Goal: Task Accomplishment & Management: Manage account settings

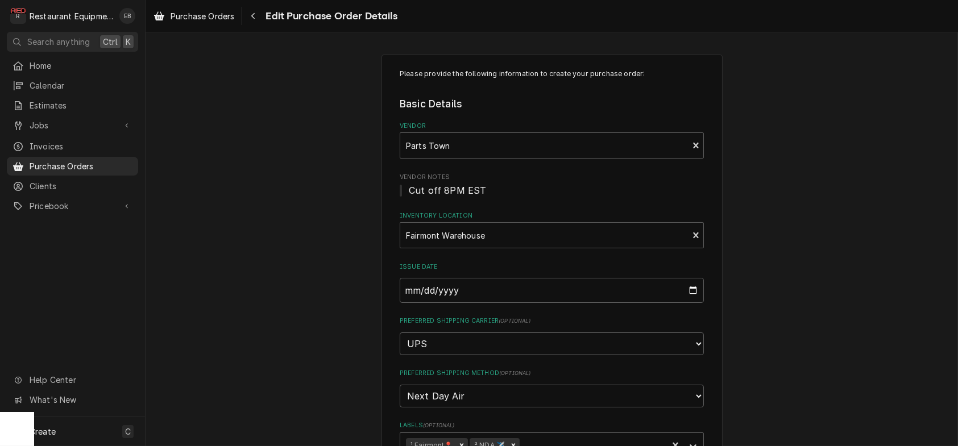
scroll to position [955, 0]
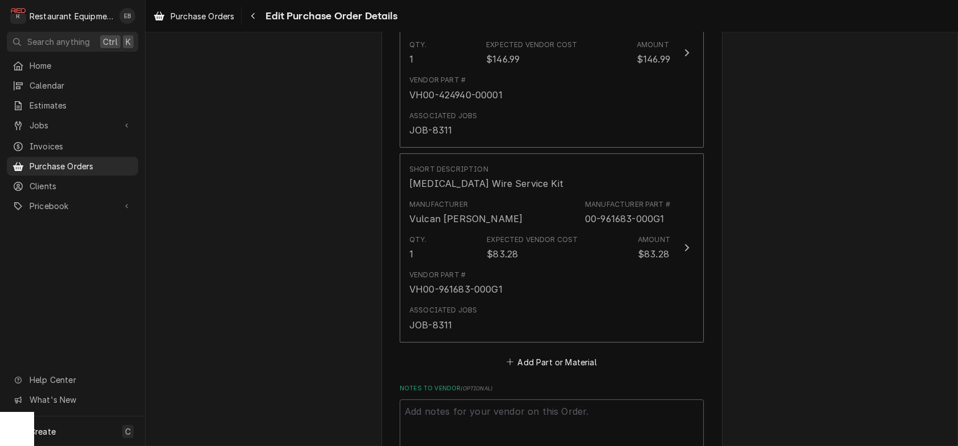
type textarea "x"
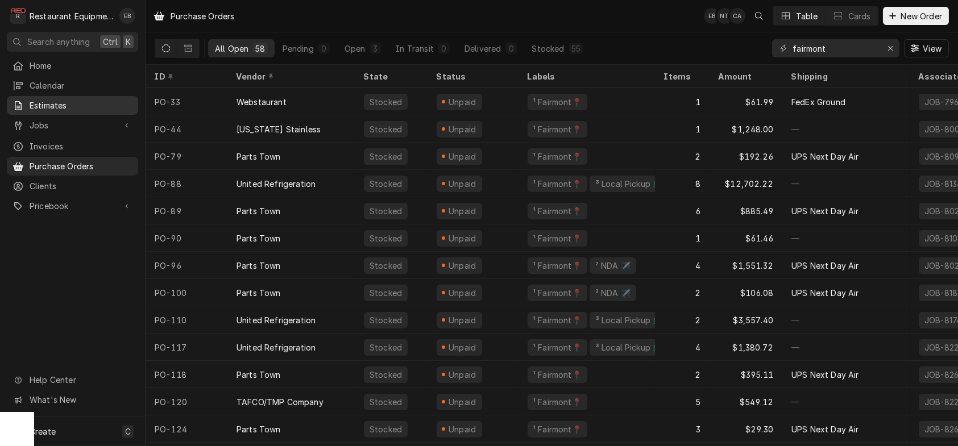
click at [100, 102] on span "Estimates" at bounding box center [81, 106] width 103 height 12
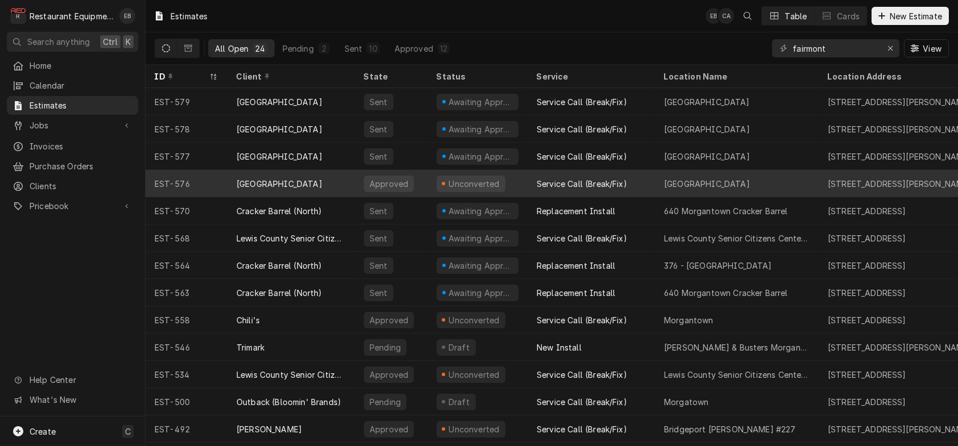
click at [440, 183] on div "Unconverted" at bounding box center [478, 183] width 100 height 27
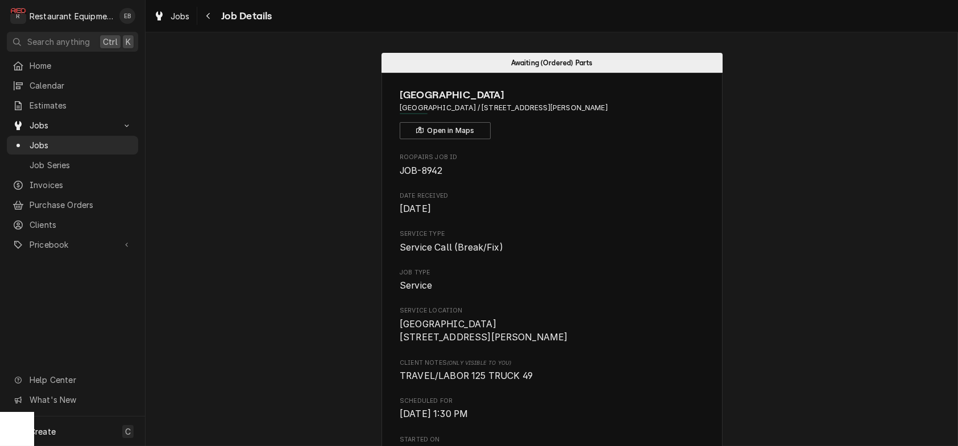
scroll to position [455, 0]
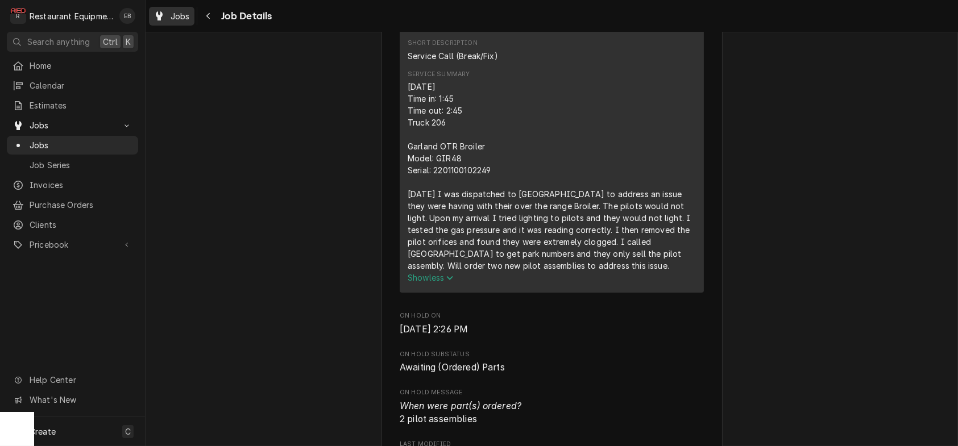
click at [179, 16] on div "Jobs" at bounding box center [171, 16] width 41 height 14
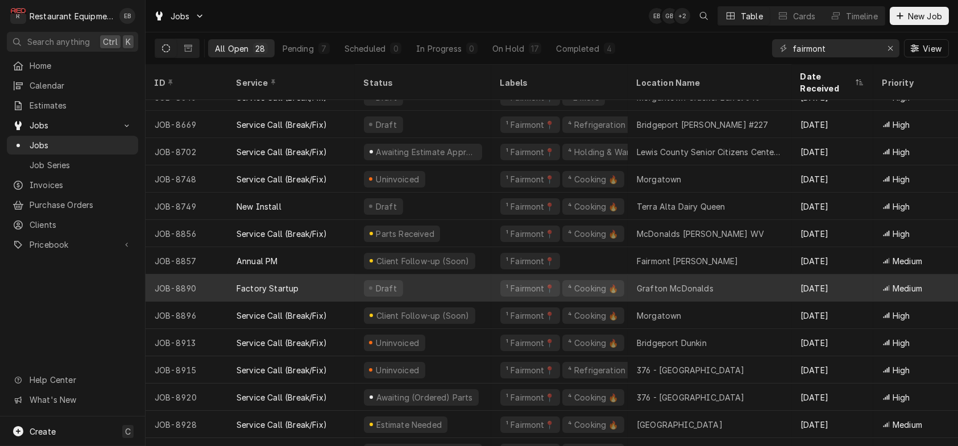
scroll to position [426, 0]
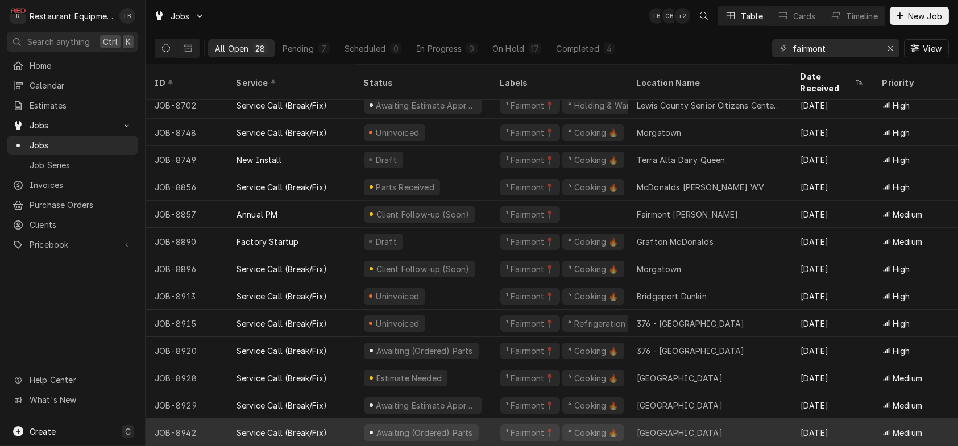
click at [501, 422] on div "¹ Fairmont📍 ⁴ Cooking 🔥" at bounding box center [559, 432] width 136 height 27
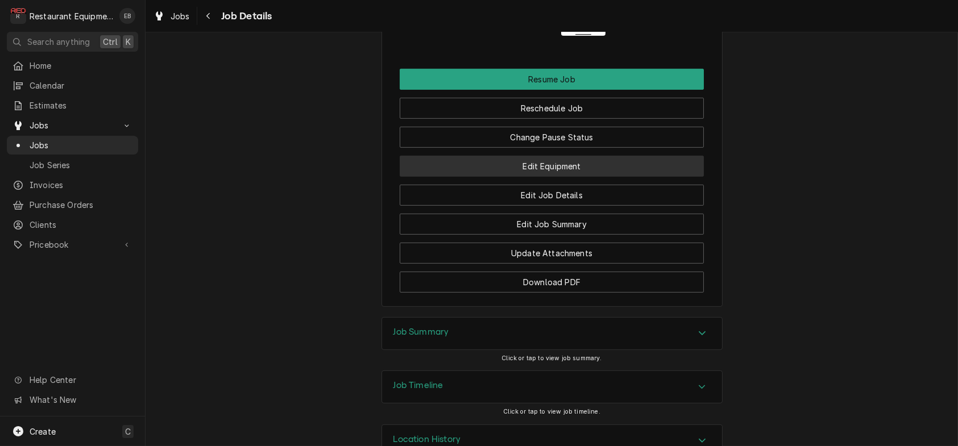
scroll to position [1327, 0]
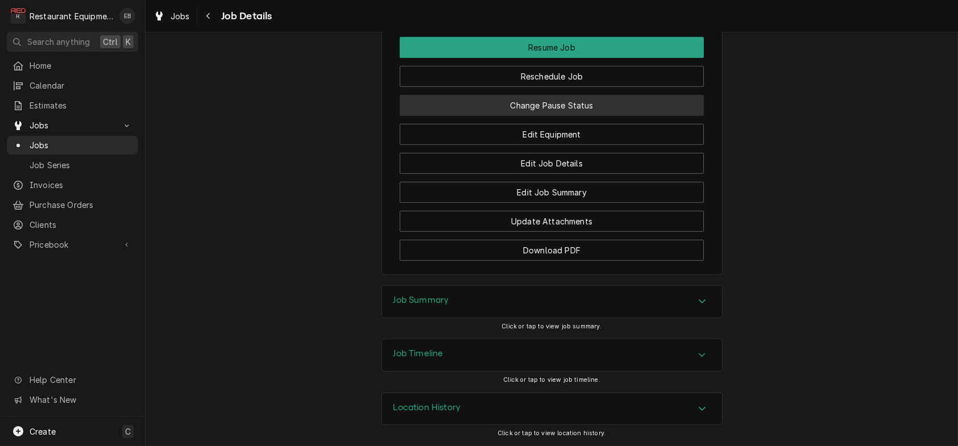
click at [530, 116] on button "Change Pause Status" at bounding box center [552, 105] width 304 height 21
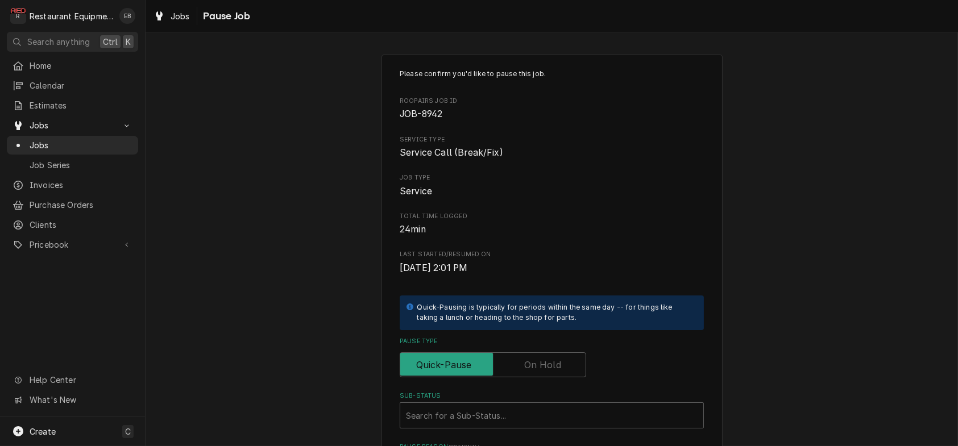
click at [525, 378] on label "Pause Type" at bounding box center [493, 365] width 186 height 25
click at [525, 378] on input "Pause Type" at bounding box center [493, 365] width 176 height 25
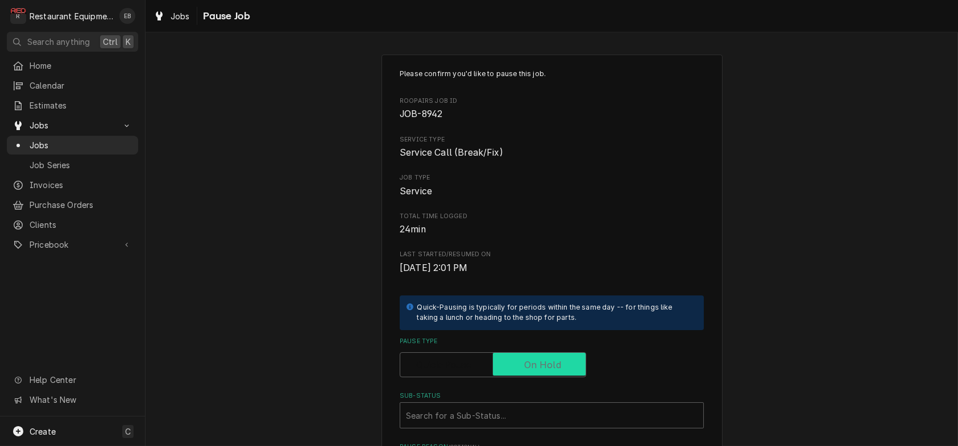
checkbox input "true"
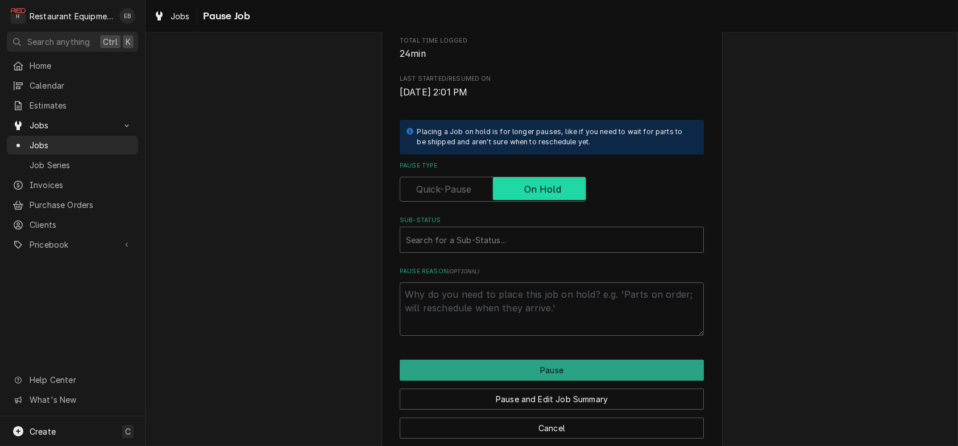
scroll to position [227, 0]
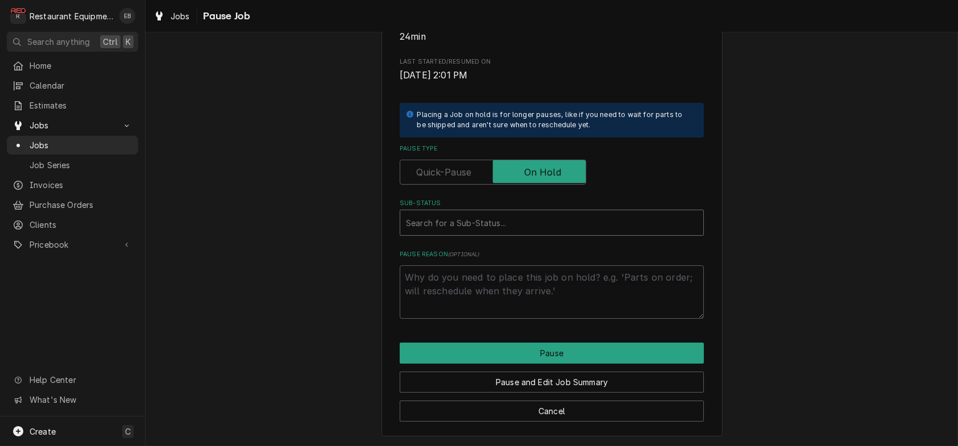
click at [463, 233] on div "Sub-Status" at bounding box center [552, 223] width 292 height 20
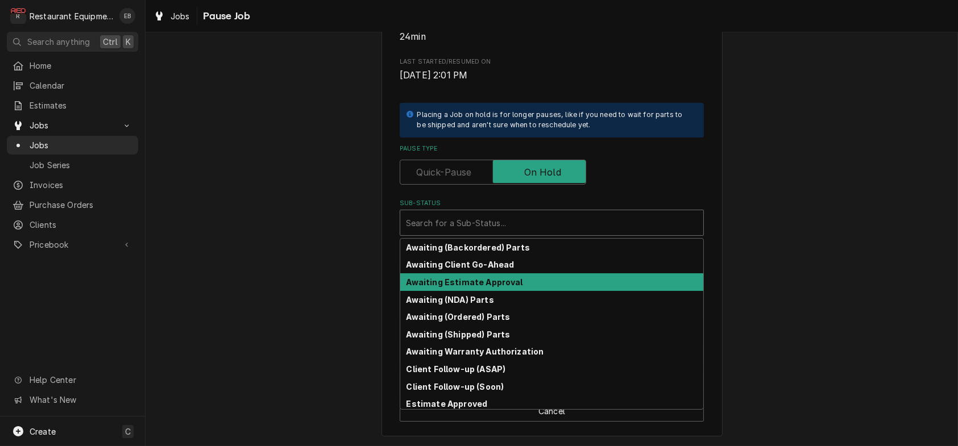
click at [477, 287] on strong "Awaiting Estimate Approval" at bounding box center [465, 282] width 117 height 10
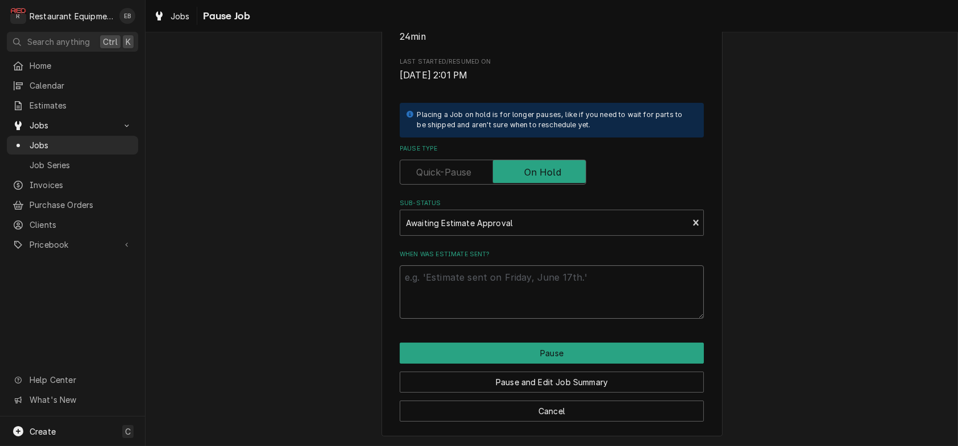
drag, startPoint x: 469, startPoint y: 304, endPoint x: 469, endPoint y: 297, distance: 6.3
click at [469, 300] on textarea "When was estimate sent?" at bounding box center [552, 292] width 304 height 53
type textarea "x"
type textarea "9"
type textarea "x"
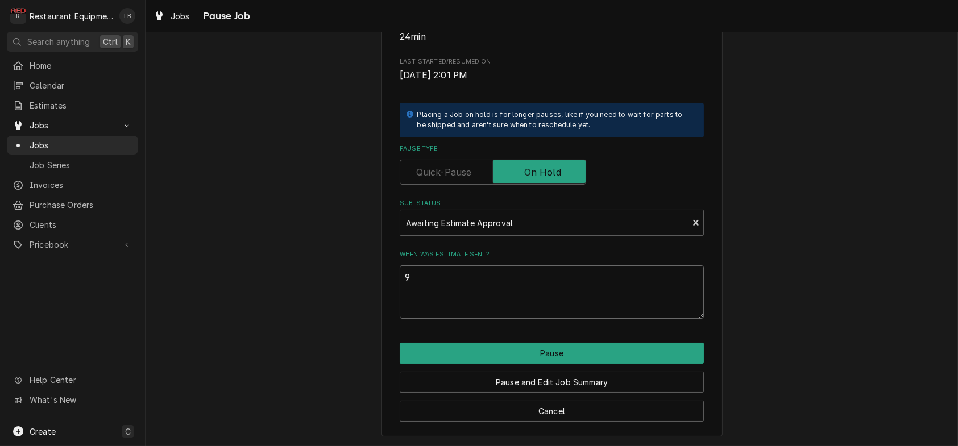
type textarea "9/"
type textarea "x"
type textarea "9/1"
type textarea "x"
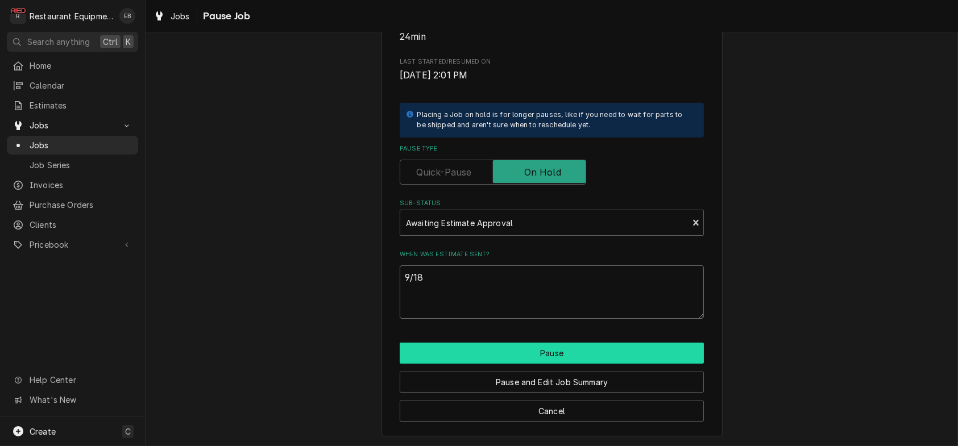
type textarea "9/18"
click at [483, 364] on button "Pause" at bounding box center [552, 353] width 304 height 21
type textarea "x"
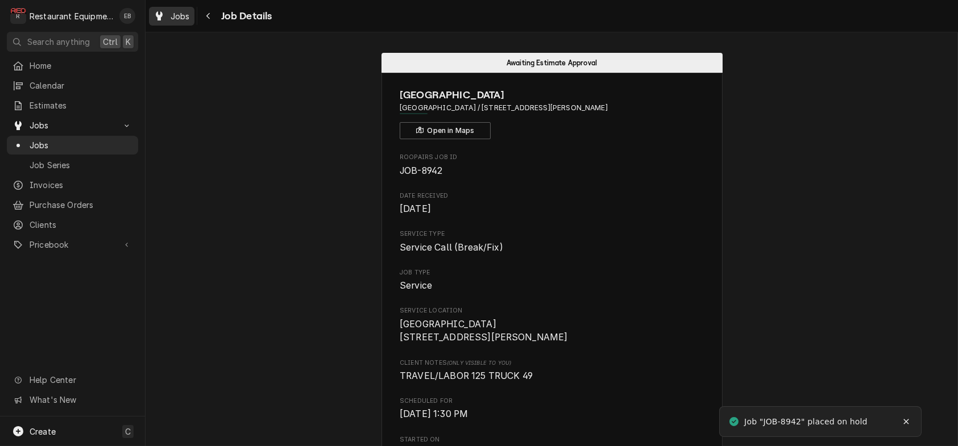
click at [184, 13] on span "Jobs" at bounding box center [180, 16] width 19 height 12
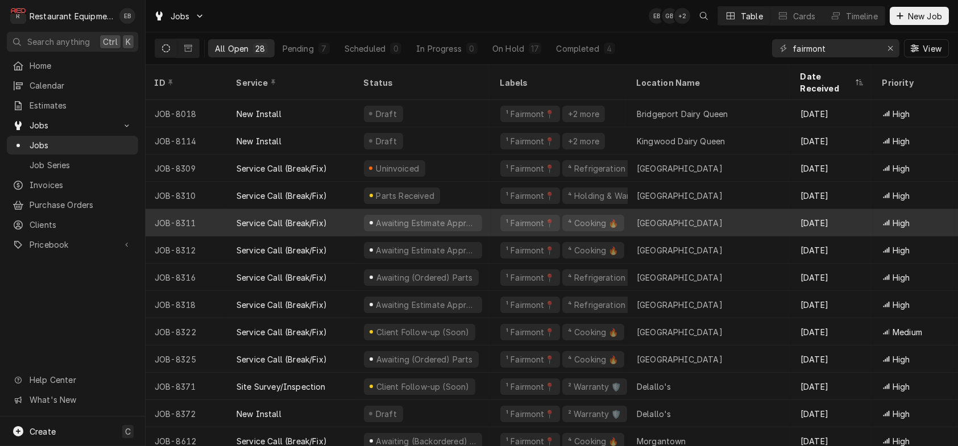
click at [355, 221] on div "Service Call (Break/Fix)" at bounding box center [290, 222] width 127 height 27
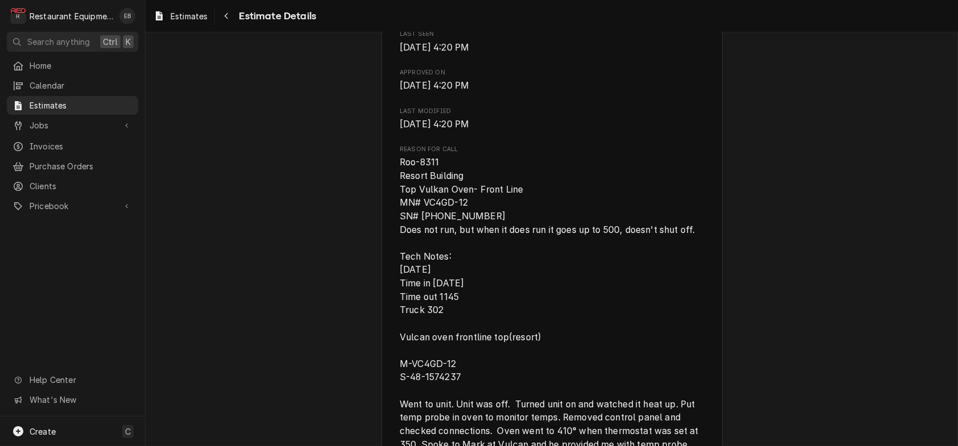
scroll to position [606, 0]
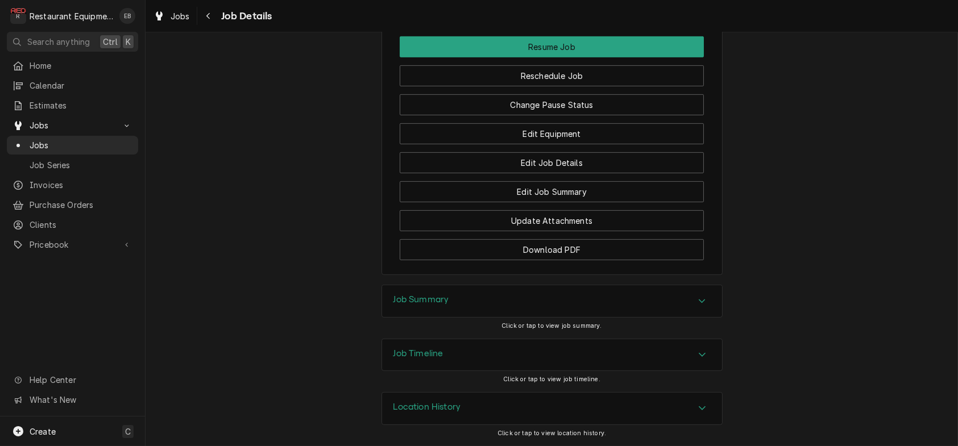
scroll to position [1630, 0]
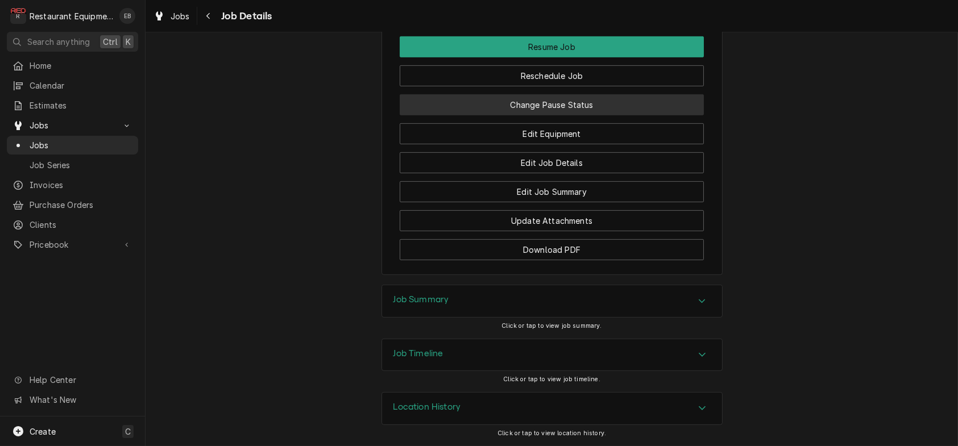
click at [529, 115] on button "Change Pause Status" at bounding box center [552, 104] width 304 height 21
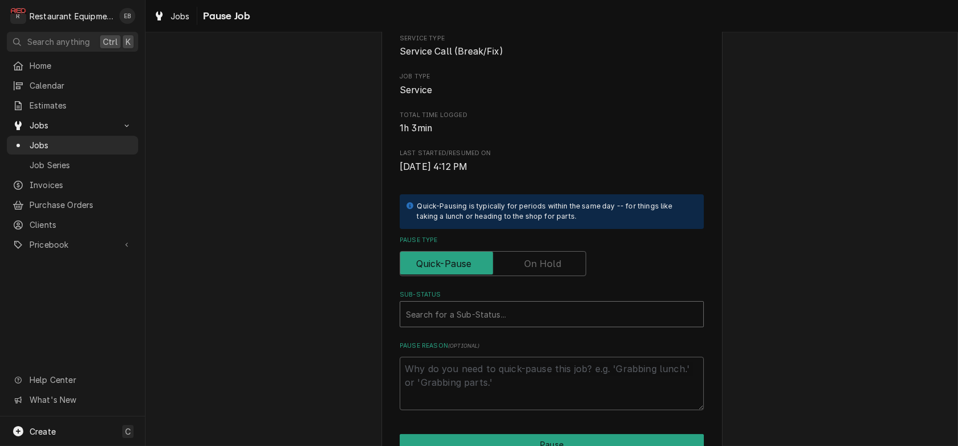
scroll to position [189, 0]
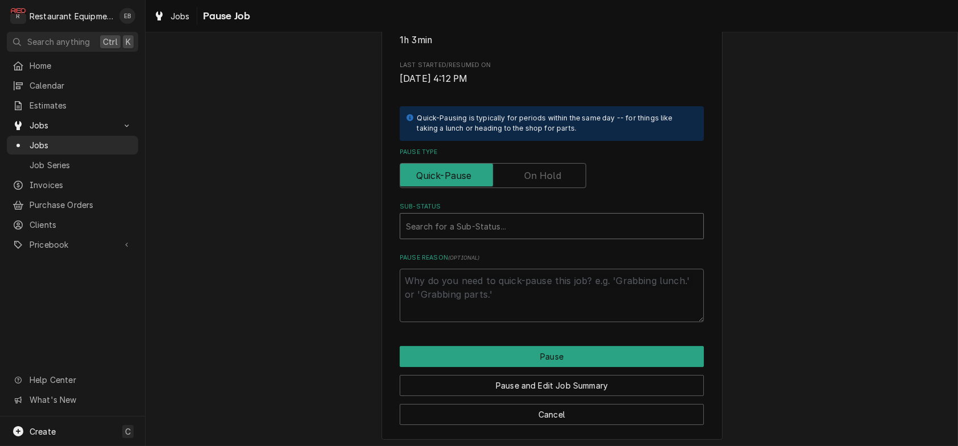
type textarea "x"
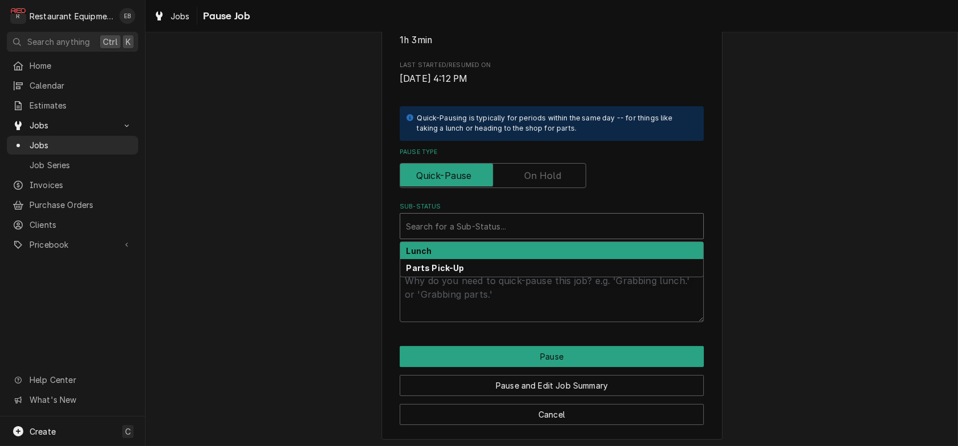
click at [475, 237] on div "Sub-Status" at bounding box center [552, 226] width 292 height 20
type input "a"
click at [521, 188] on input "Pause Type" at bounding box center [493, 175] width 176 height 25
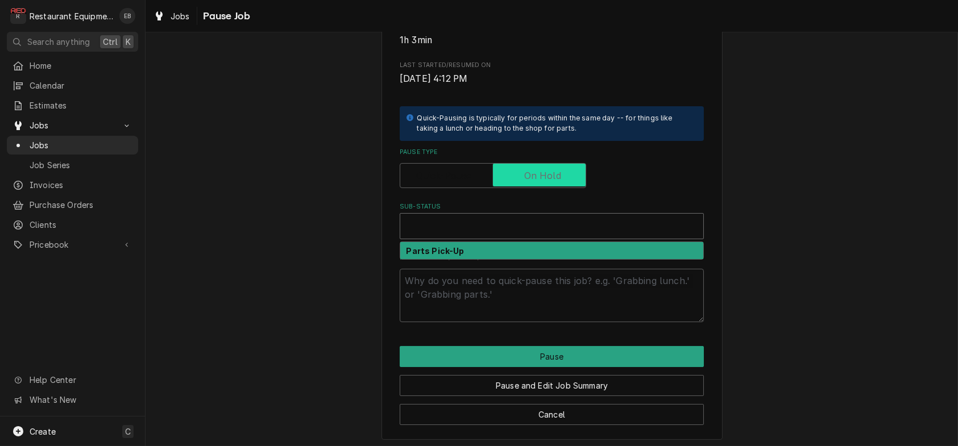
checkbox input "true"
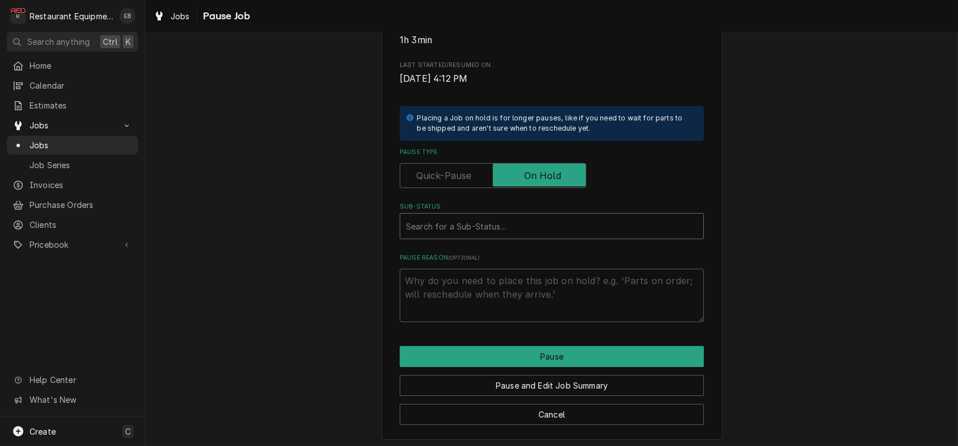
click at [487, 237] on div "Sub-Status" at bounding box center [552, 226] width 292 height 20
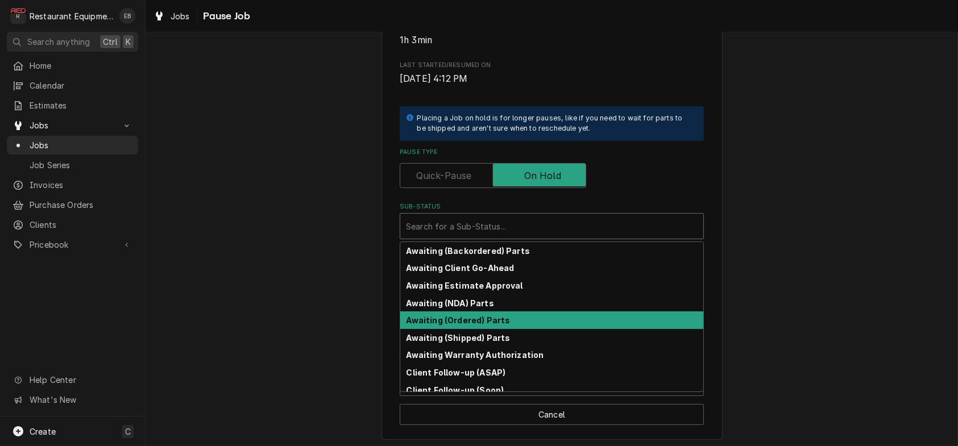
click at [469, 325] on strong "Awaiting (Ordered) Parts" at bounding box center [459, 321] width 104 height 10
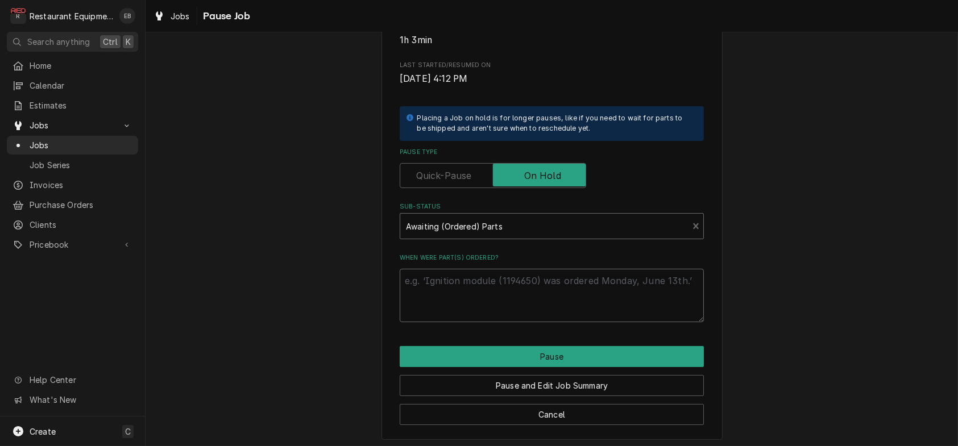
click at [471, 322] on textarea "When were part(s) ordered?" at bounding box center [552, 295] width 304 height 53
type textarea "x"
type textarea "9"
type textarea "x"
type textarea "9/"
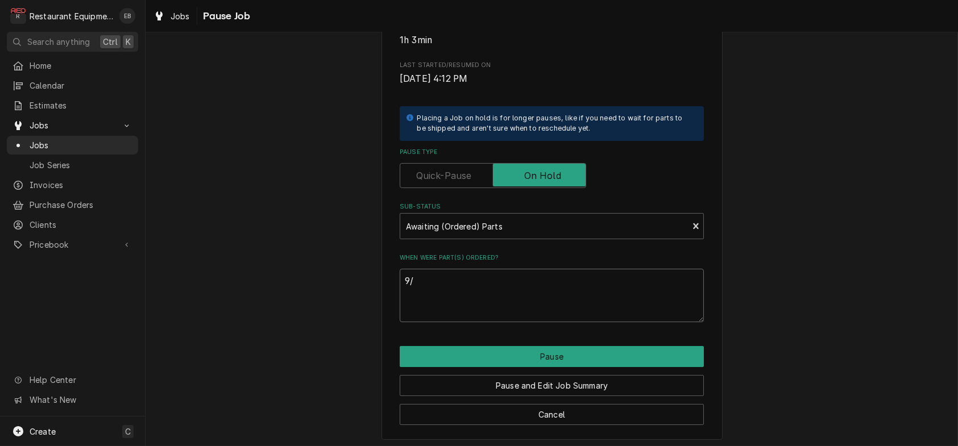
type textarea "x"
type textarea "9/1"
type textarea "x"
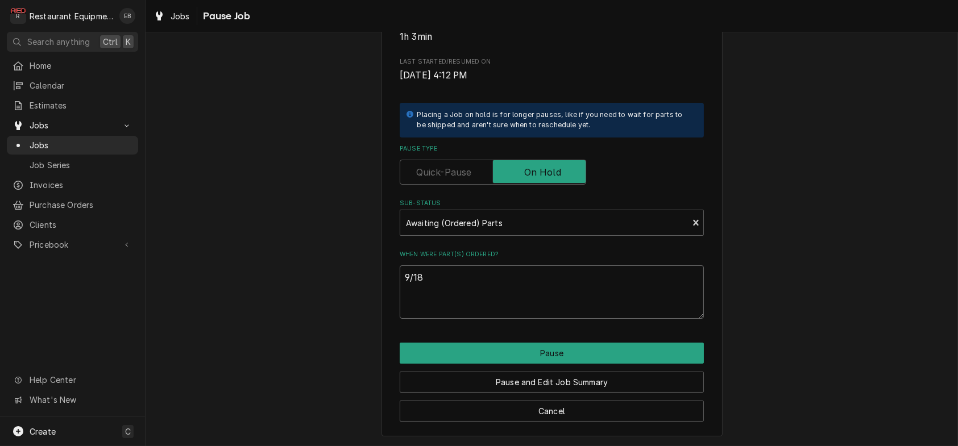
scroll to position [259, 0]
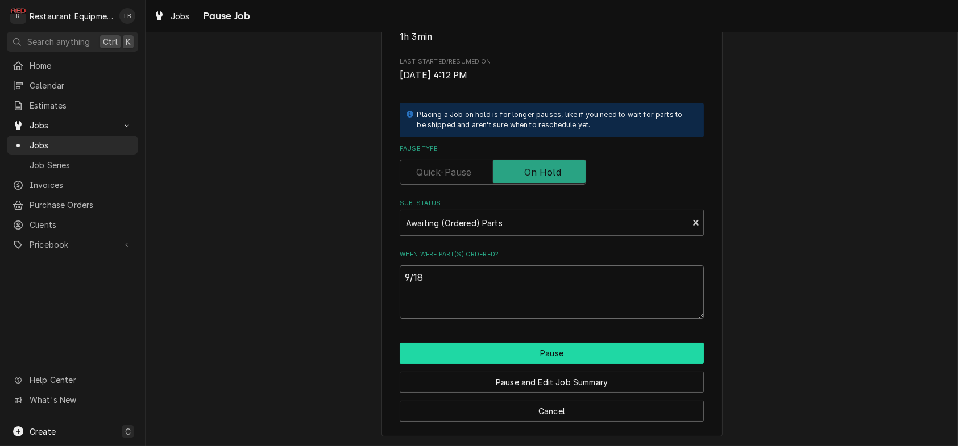
type textarea "9/18"
click at [477, 350] on button "Pause" at bounding box center [552, 353] width 304 height 21
type textarea "x"
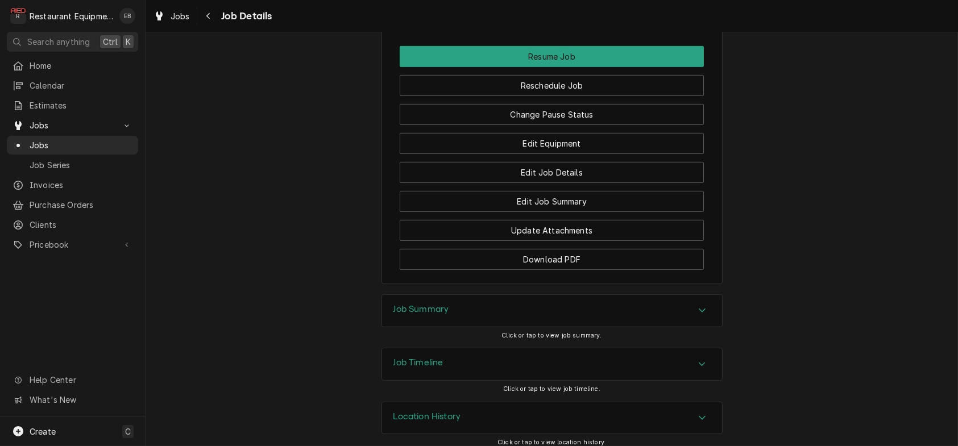
scroll to position [1440, 0]
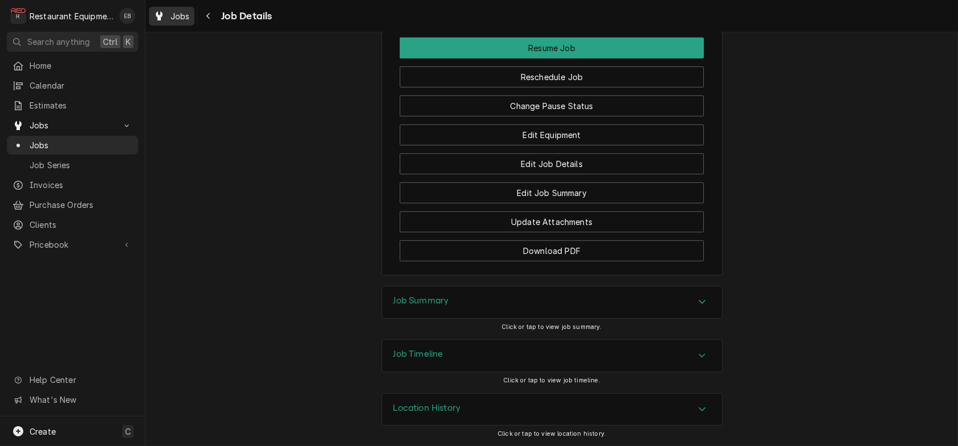
click at [190, 16] on span "Jobs" at bounding box center [180, 16] width 19 height 12
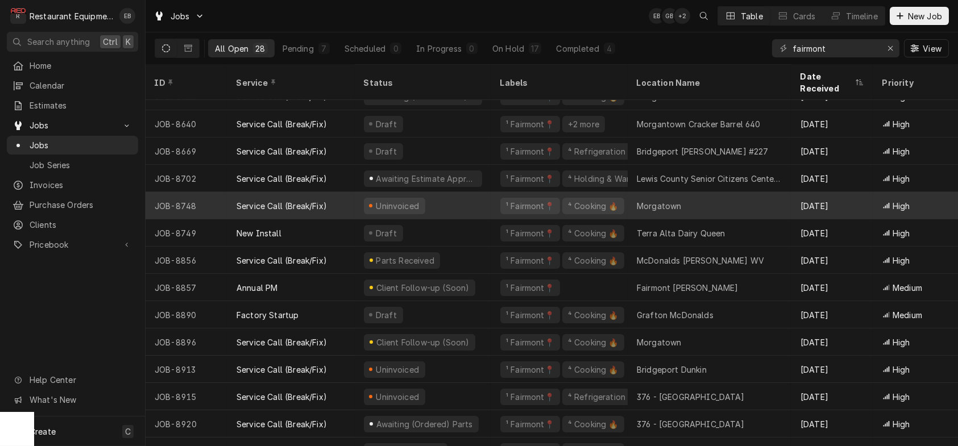
scroll to position [426, 0]
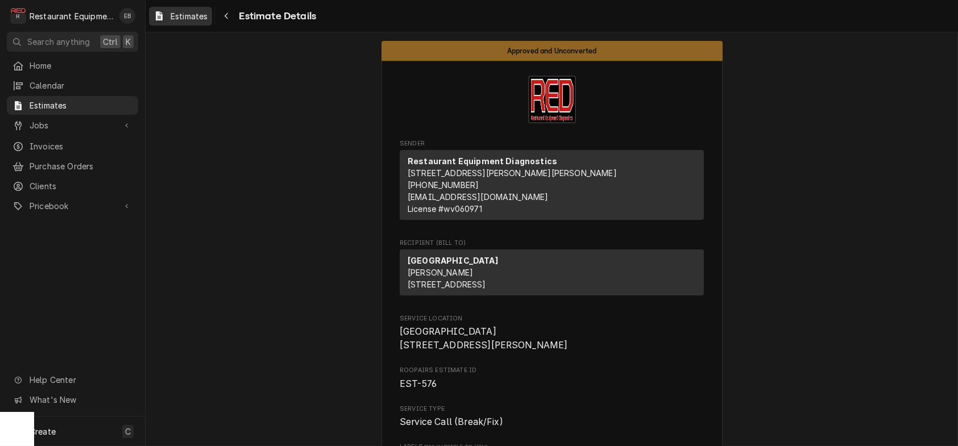
scroll to position [606, 0]
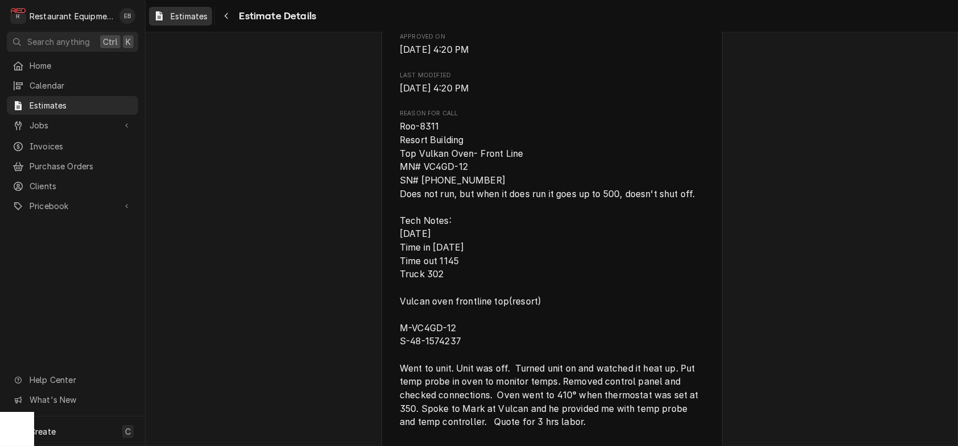
click at [190, 15] on span "Estimates" at bounding box center [189, 16] width 37 height 12
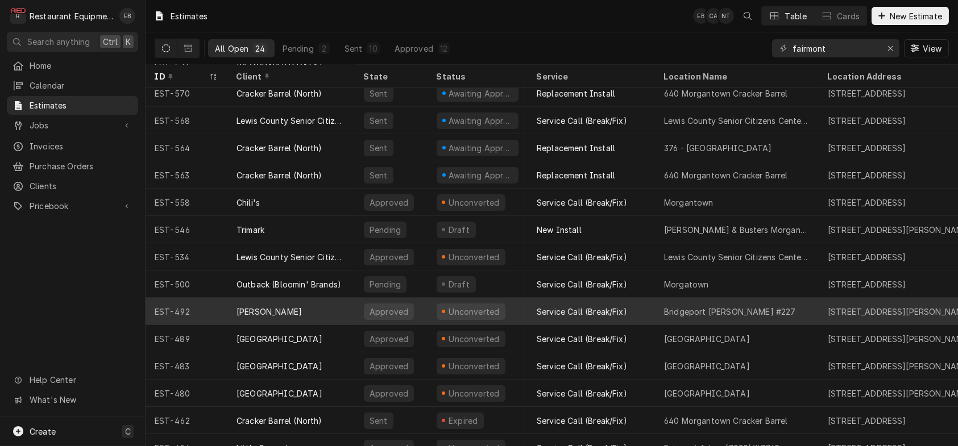
scroll to position [80, 0]
